Goal: Use online tool/utility: Utilize a website feature to perform a specific function

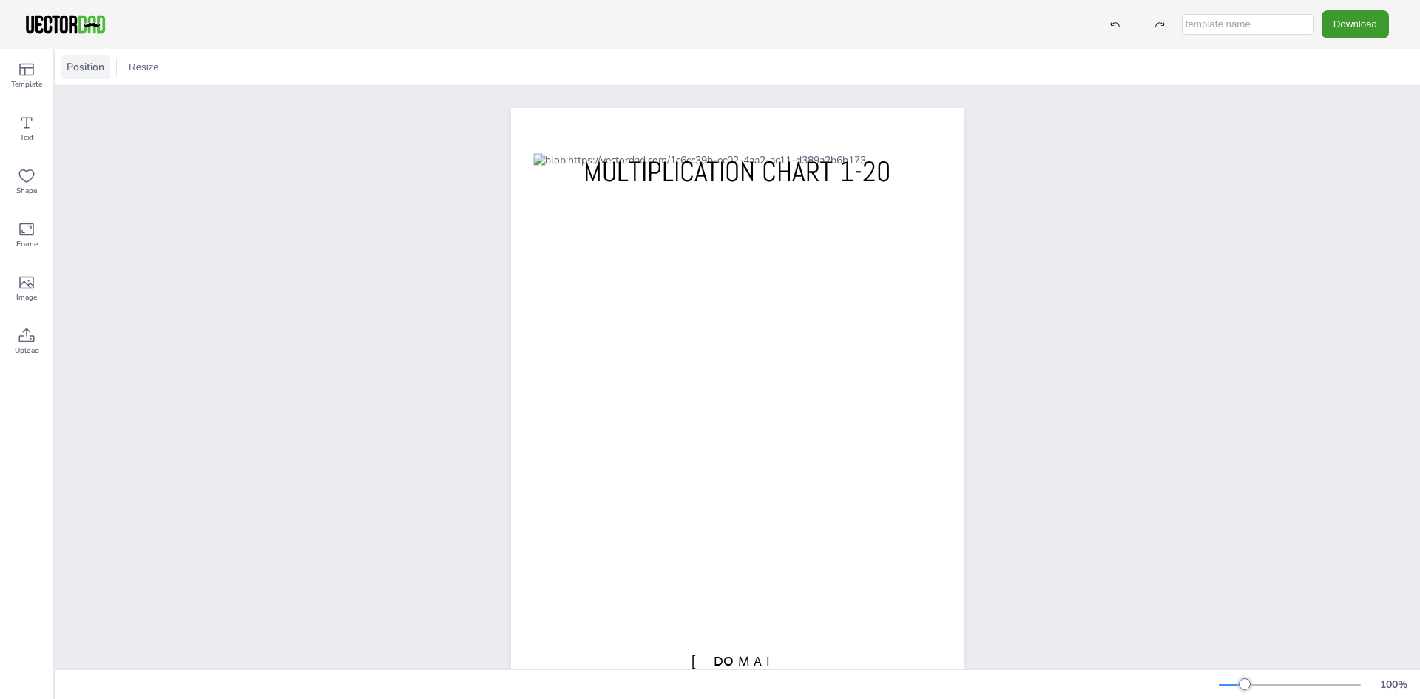
click at [73, 65] on span "Position" at bounding box center [86, 67] width 44 height 14
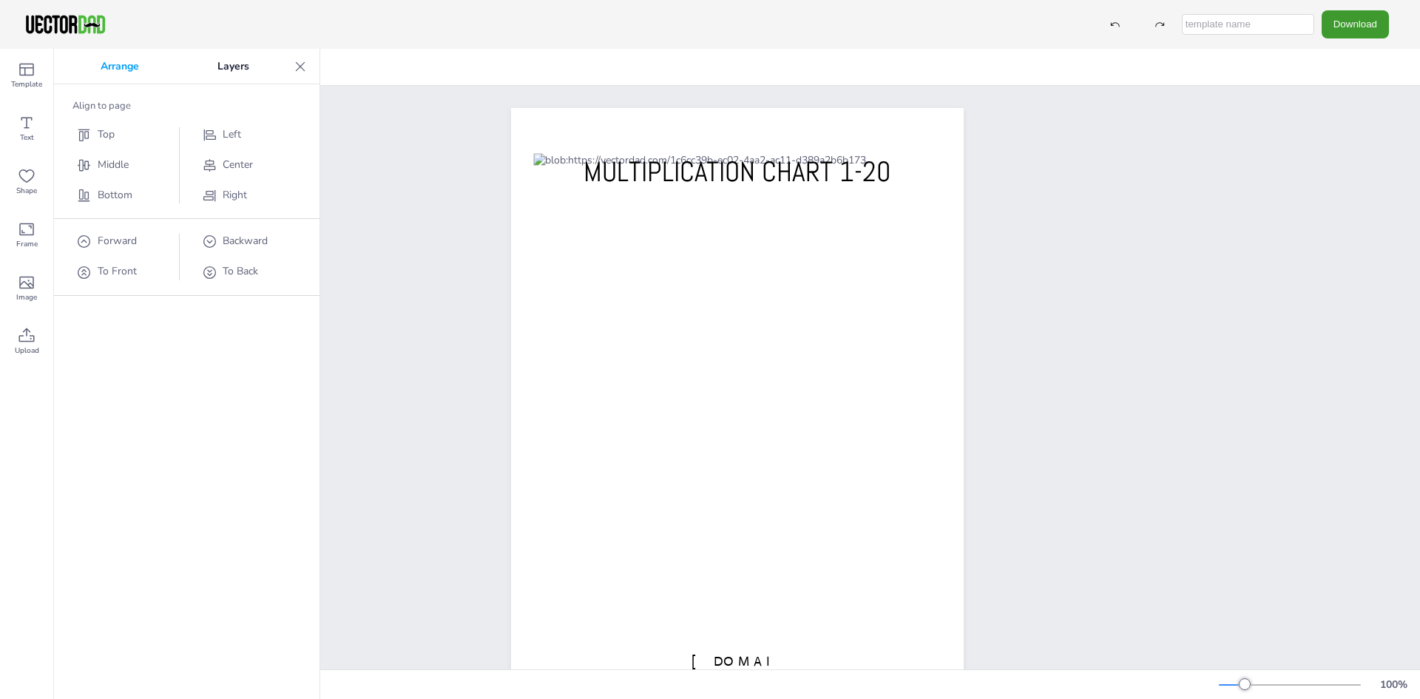
click at [99, 414] on div "Arrange Layers Align to page Top Middle Bottom Left Center Right Forward To Fro…" at bounding box center [187, 374] width 266 height 650
click at [26, 233] on icon at bounding box center [27, 229] width 18 height 18
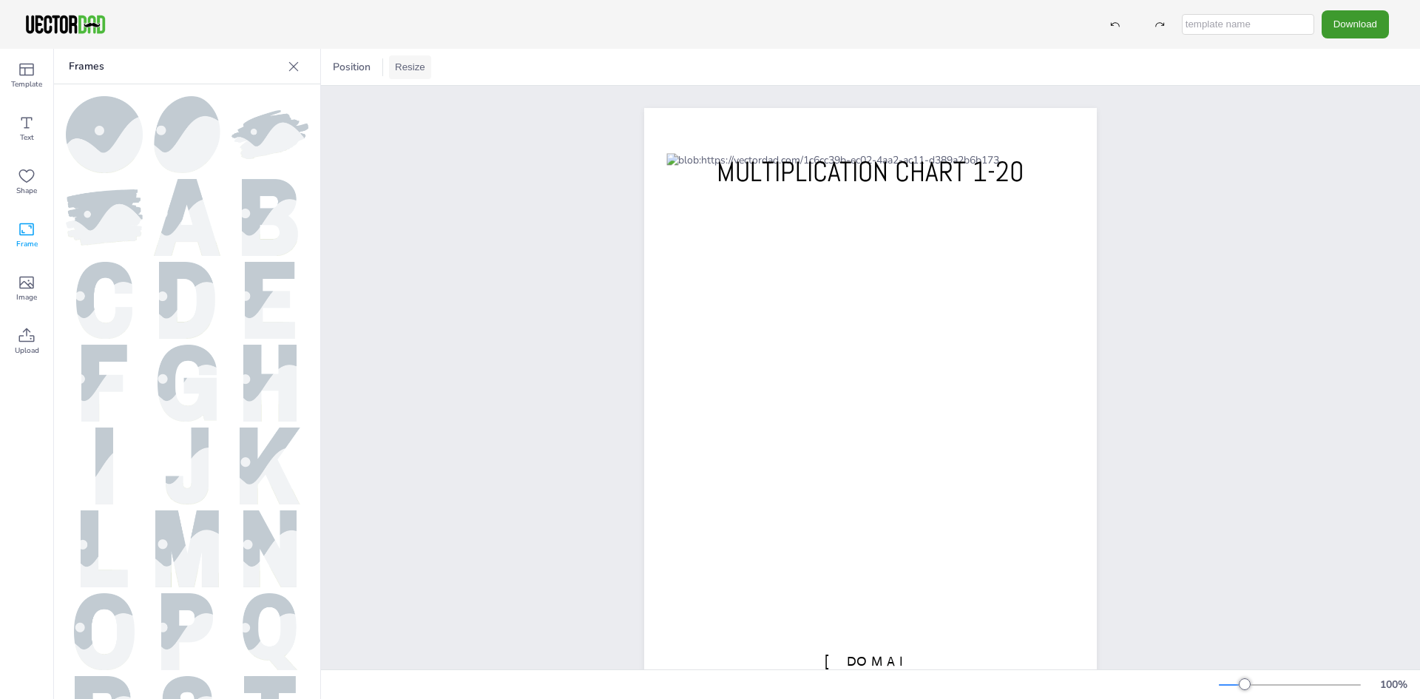
click at [411, 69] on button "Resize" at bounding box center [410, 67] width 42 height 24
click at [425, 100] on li "US Letter (8.5in x 11in)" at bounding box center [451, 97] width 124 height 29
click at [30, 73] on icon at bounding box center [27, 70] width 18 height 18
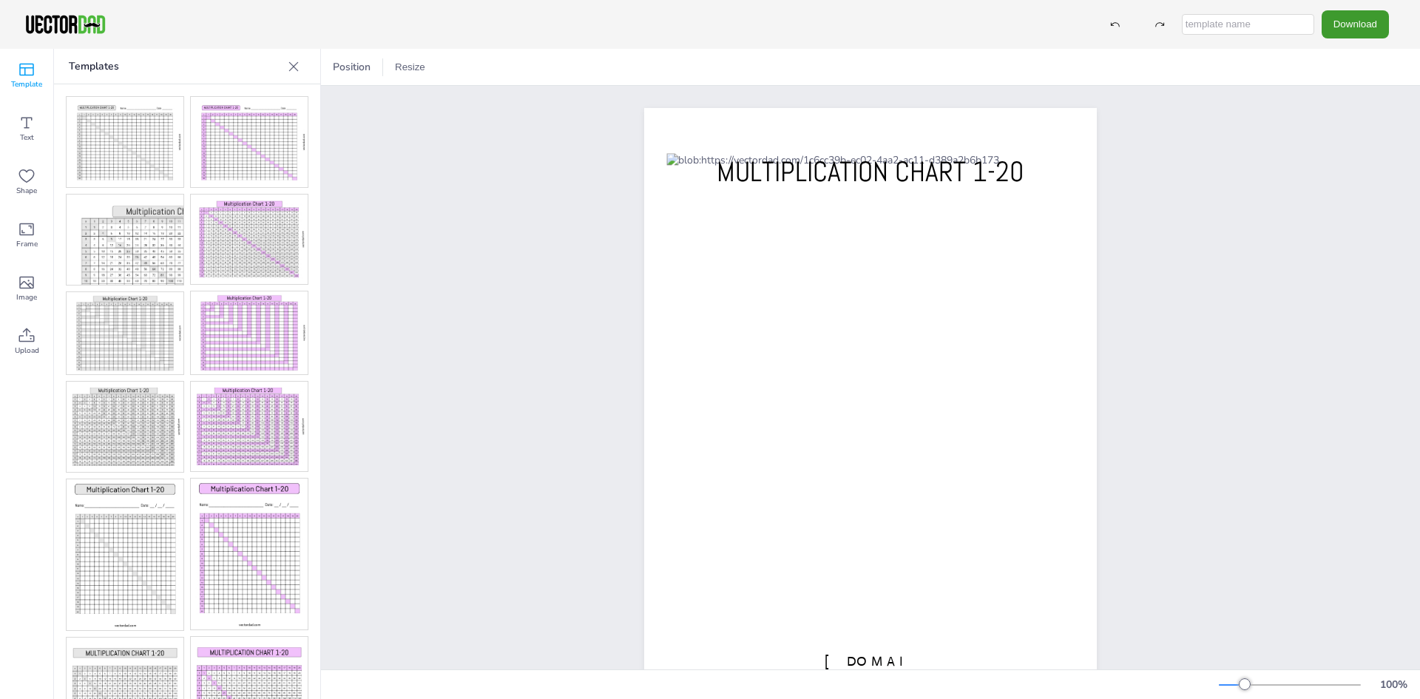
click at [245, 404] on img at bounding box center [249, 427] width 117 height 90
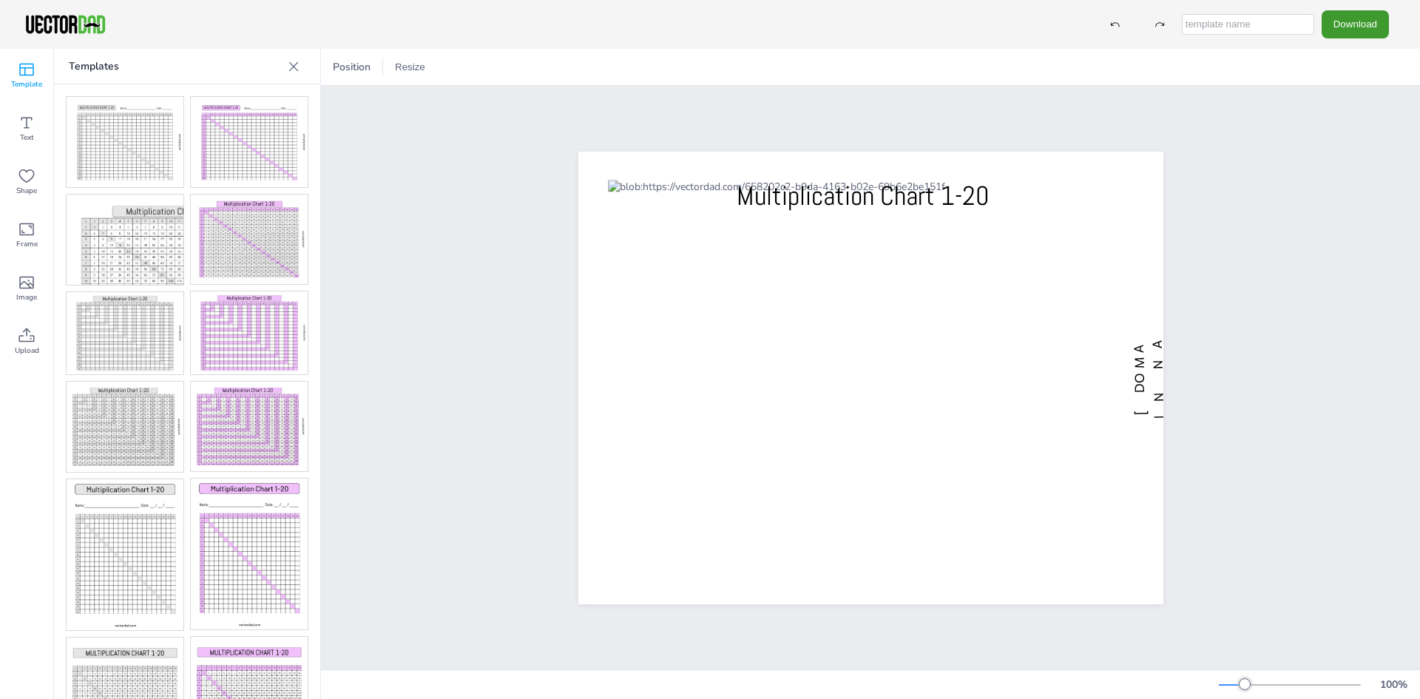
click at [1265, 681] on div at bounding box center [1290, 685] width 142 height 12
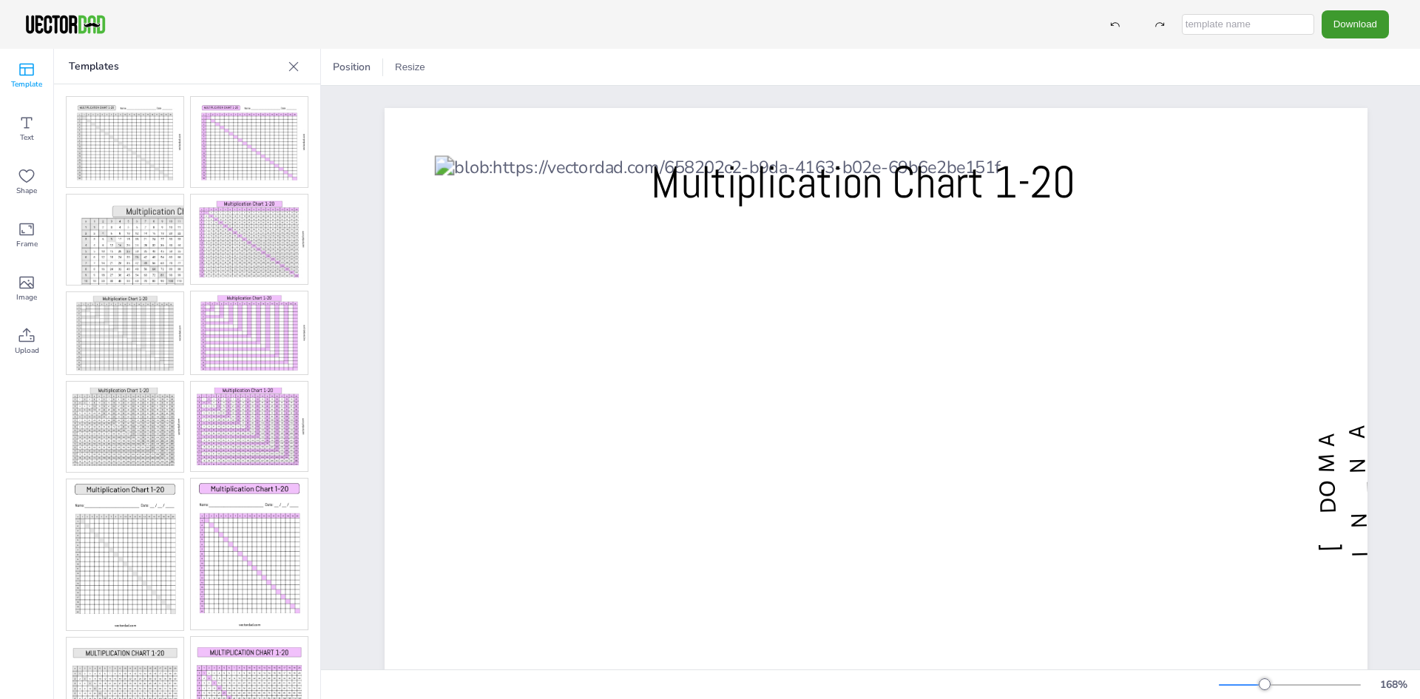
click at [1290, 682] on div at bounding box center [1290, 685] width 142 height 12
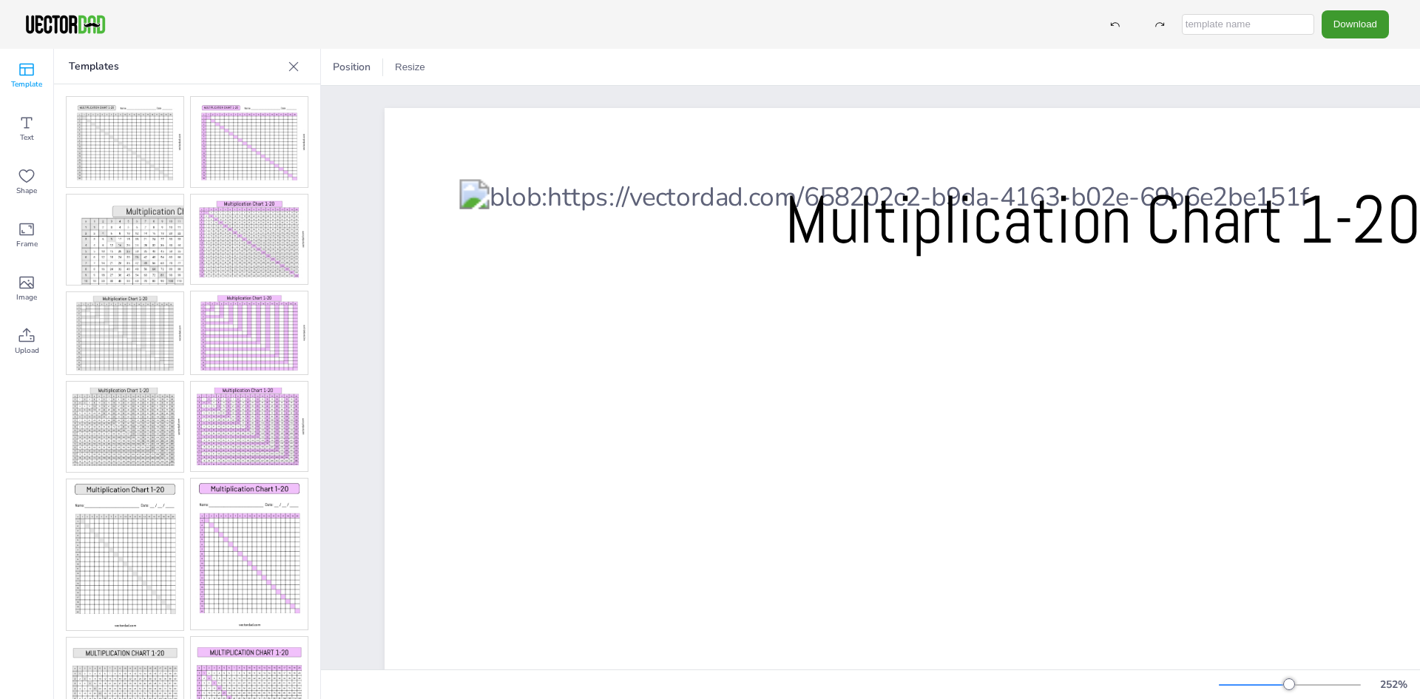
click at [1267, 681] on div at bounding box center [1290, 685] width 142 height 12
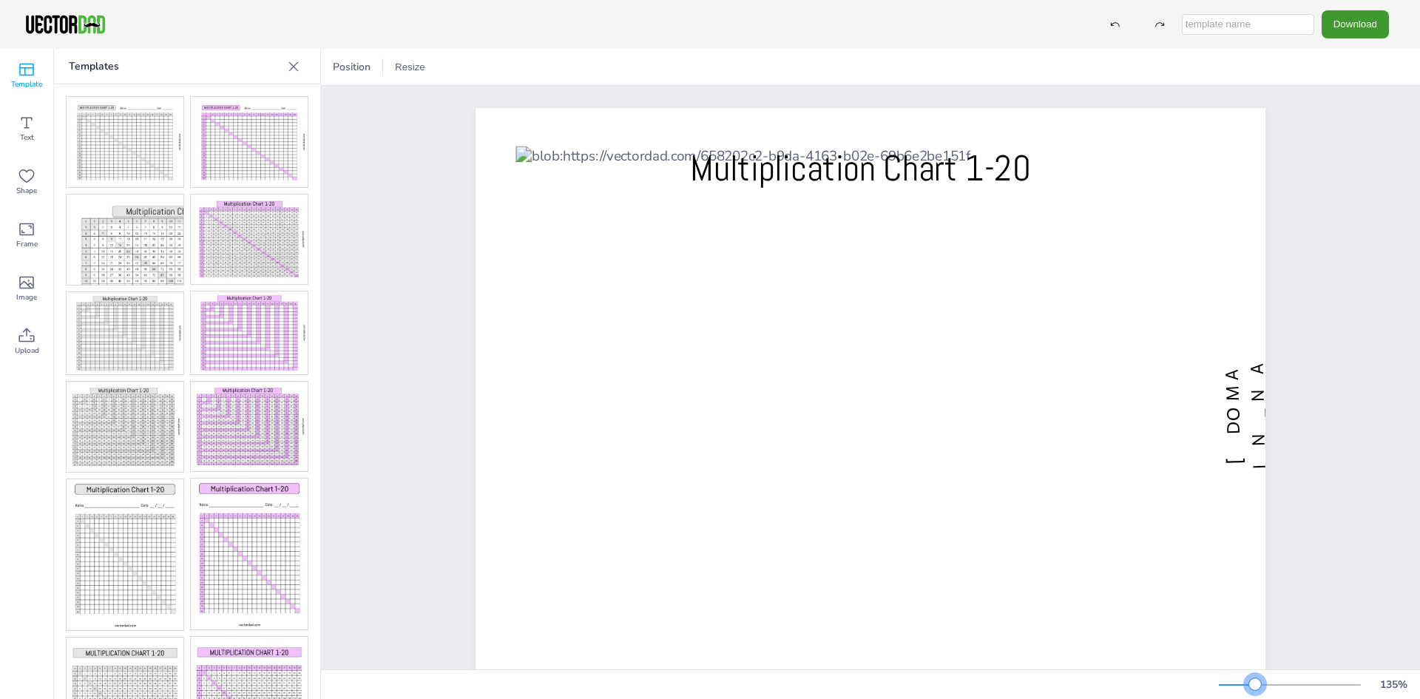
click at [1256, 683] on div at bounding box center [1290, 685] width 142 height 12
click at [24, 338] on icon at bounding box center [27, 336] width 18 height 18
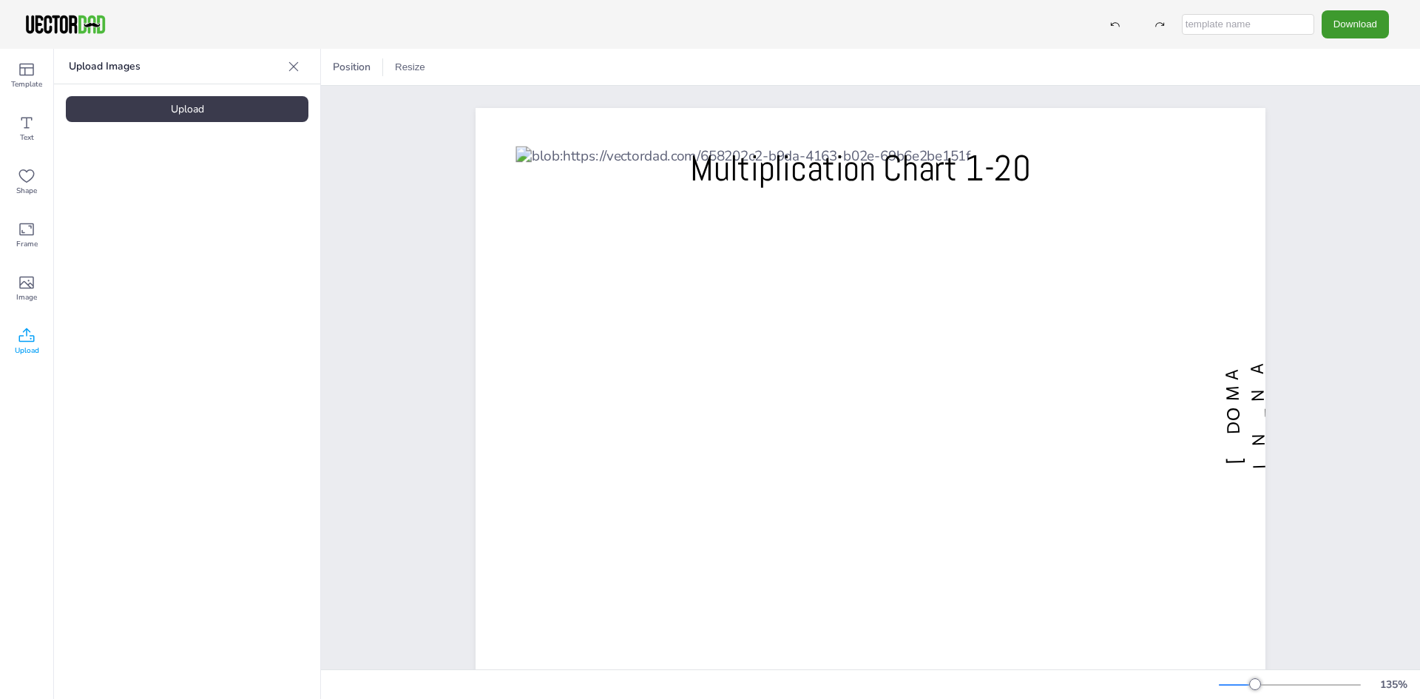
click at [185, 104] on div "Upload" at bounding box center [187, 109] width 243 height 26
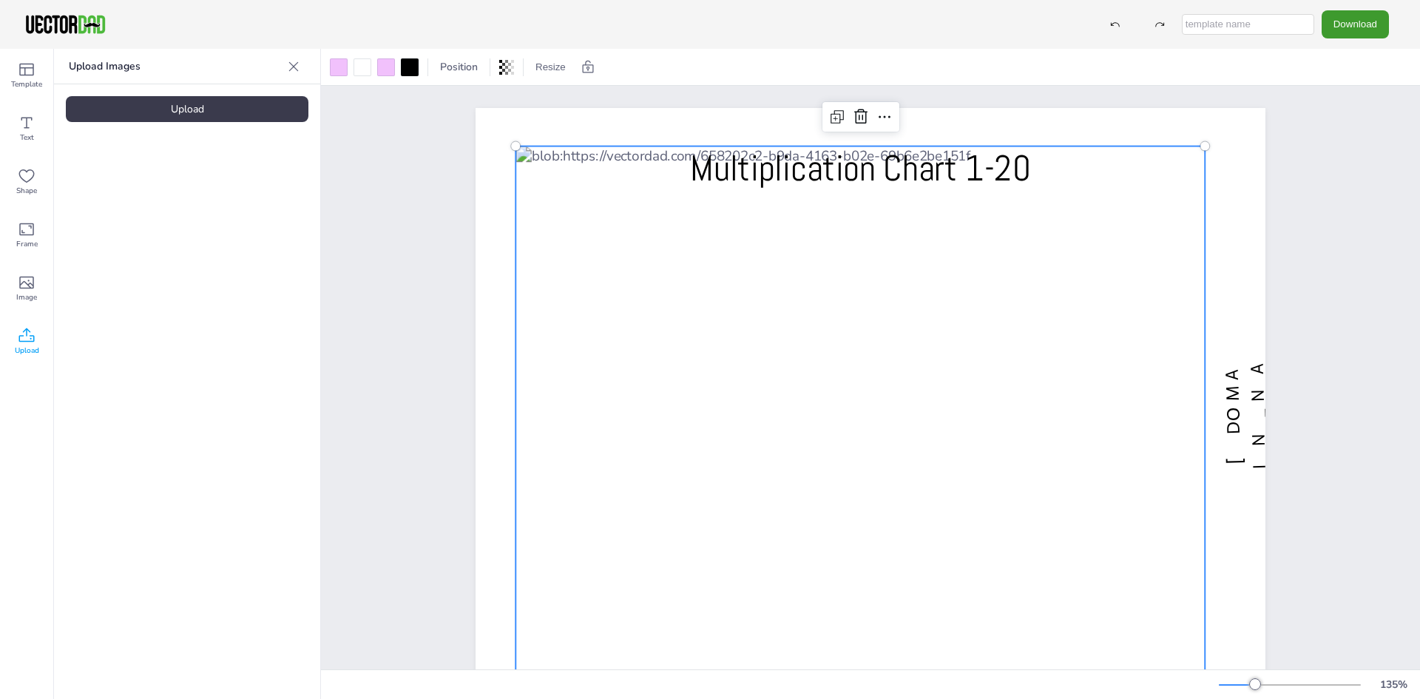
click at [770, 280] on div at bounding box center [861, 413] width 690 height 535
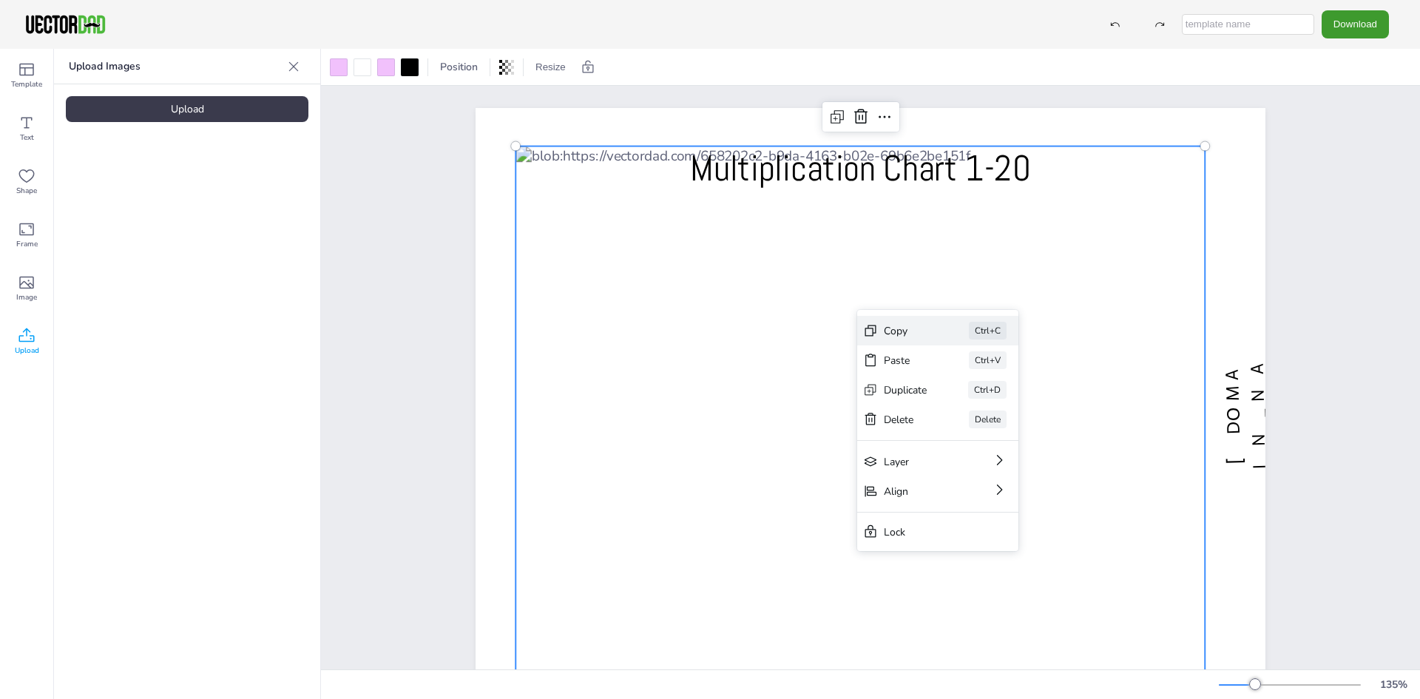
click at [910, 329] on div "Copy" at bounding box center [906, 331] width 44 height 14
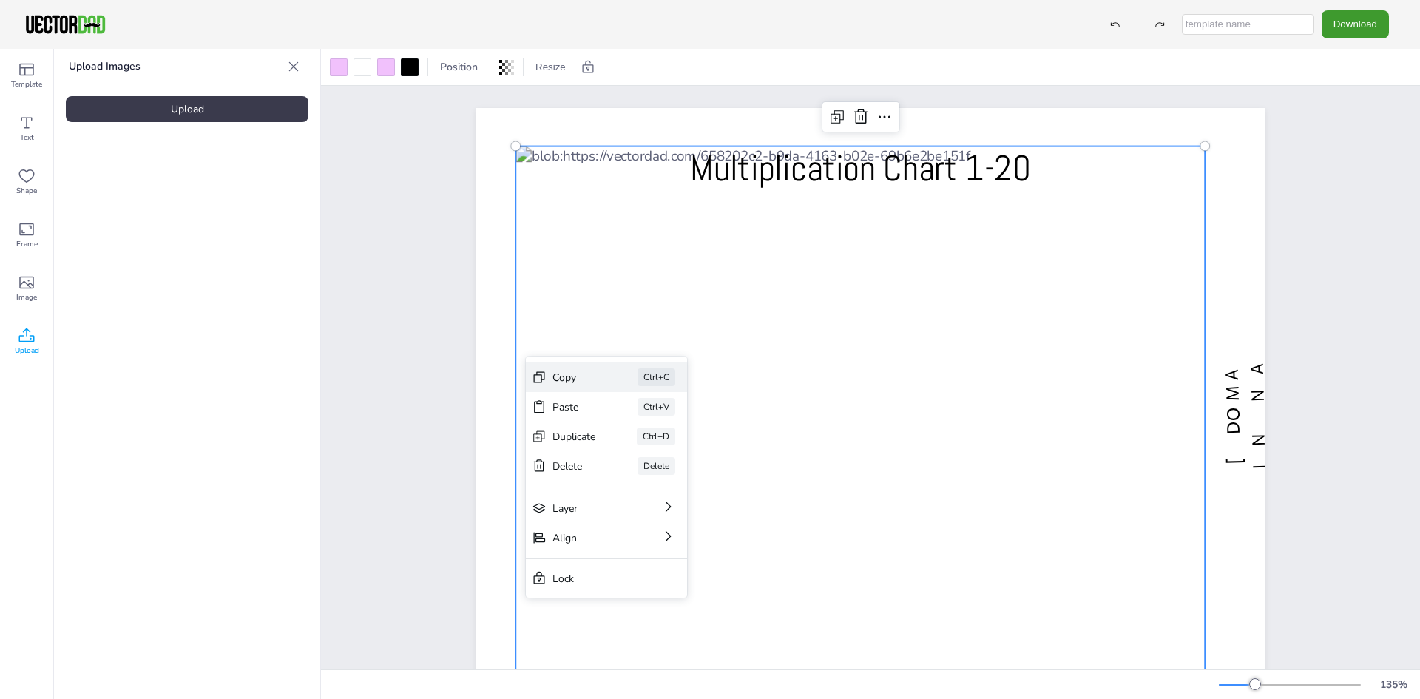
click at [582, 377] on div "Copy" at bounding box center [575, 378] width 44 height 14
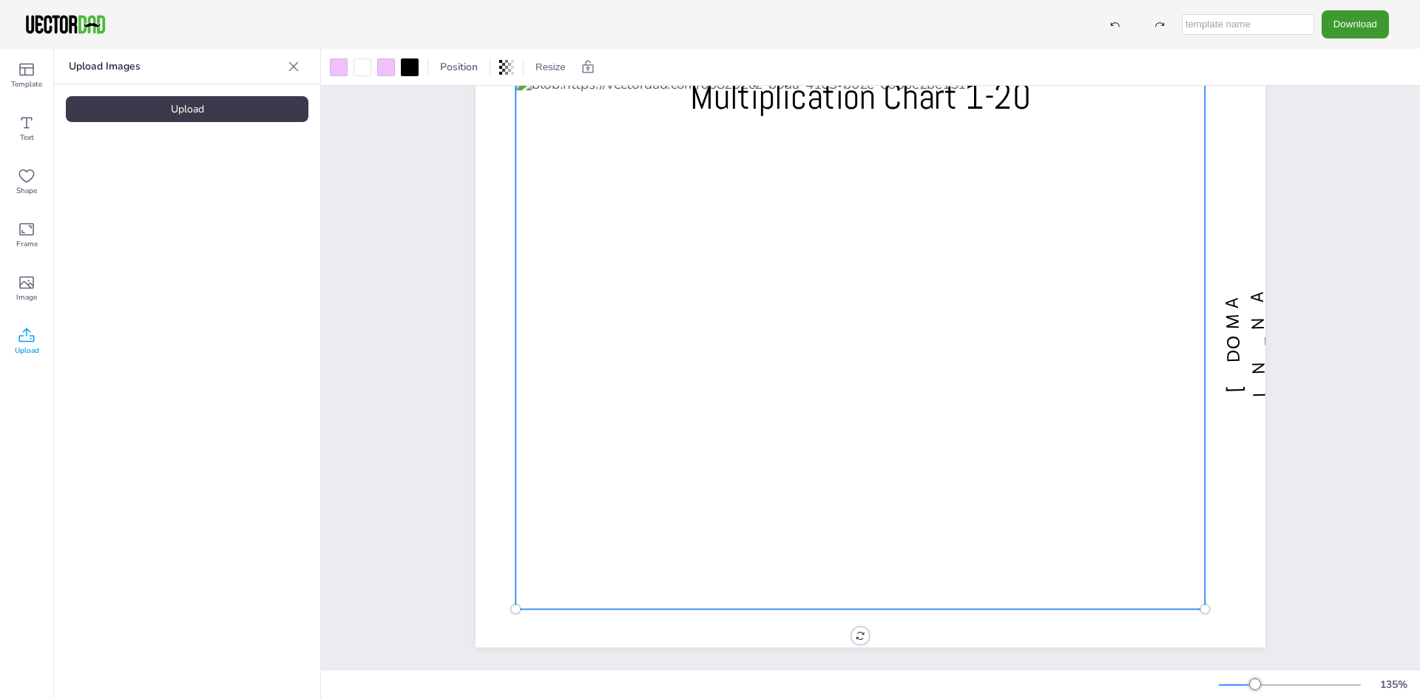
scroll to position [83, 0]
